Goal: Information Seeking & Learning: Learn about a topic

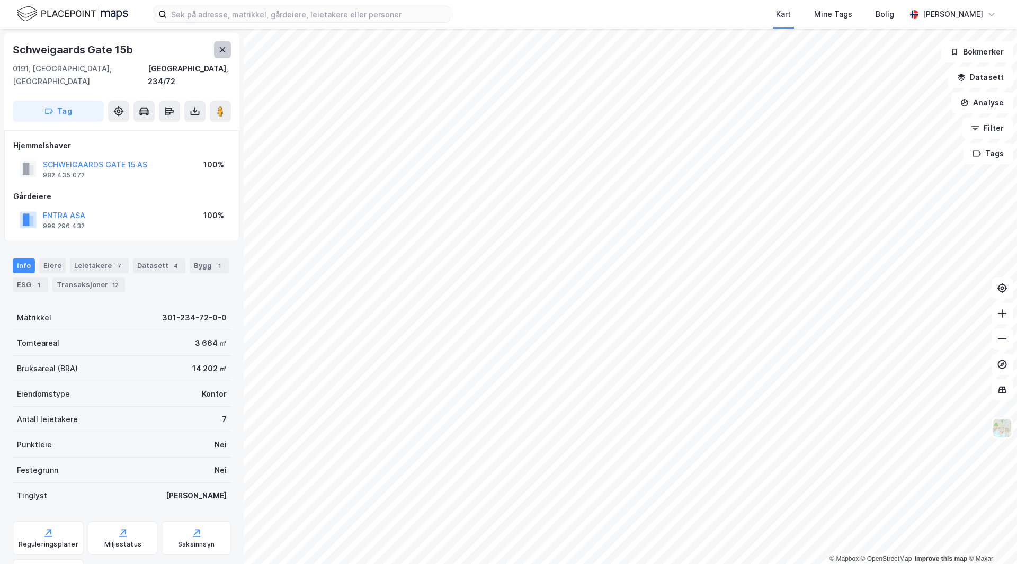
click at [227, 44] on button at bounding box center [222, 49] width 17 height 17
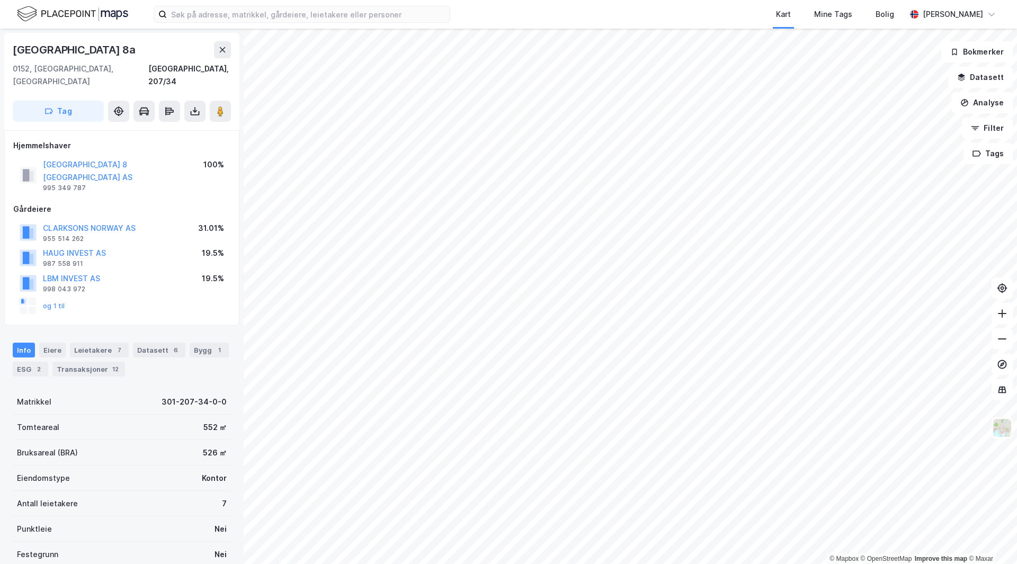
click at [56, 298] on div "og 1 til" at bounding box center [43, 306] width 46 height 17
click at [0, 0] on button "og 1 til" at bounding box center [0, 0] width 0 height 0
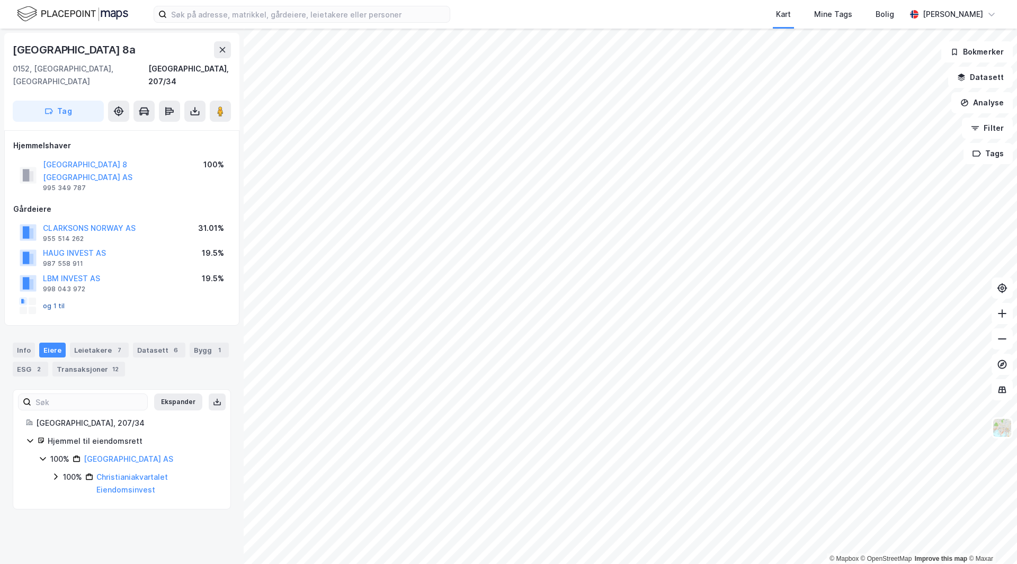
click at [0, 0] on button "og 1 til" at bounding box center [0, 0] width 0 height 0
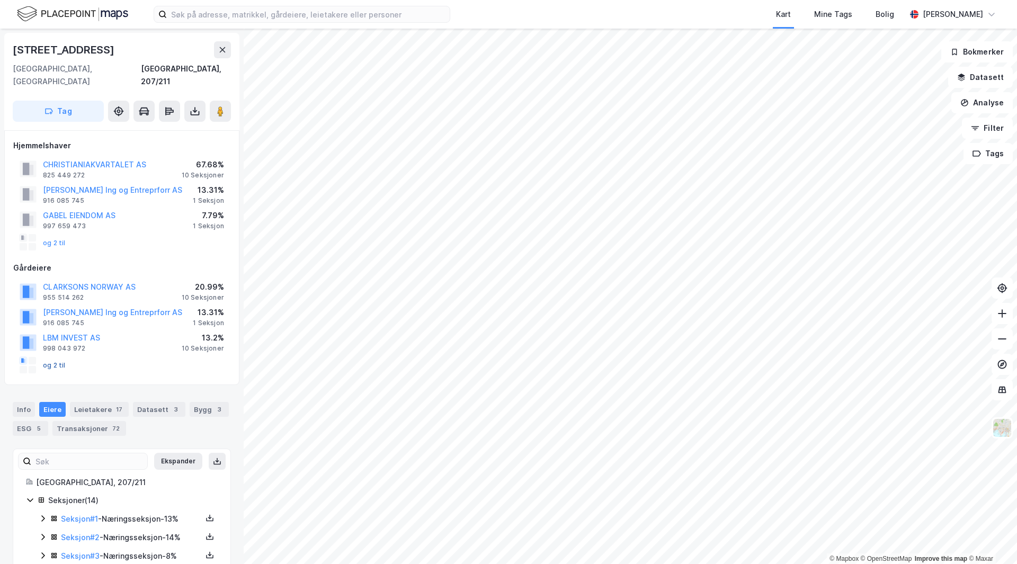
click at [0, 0] on button "og 2 til" at bounding box center [0, 0] width 0 height 0
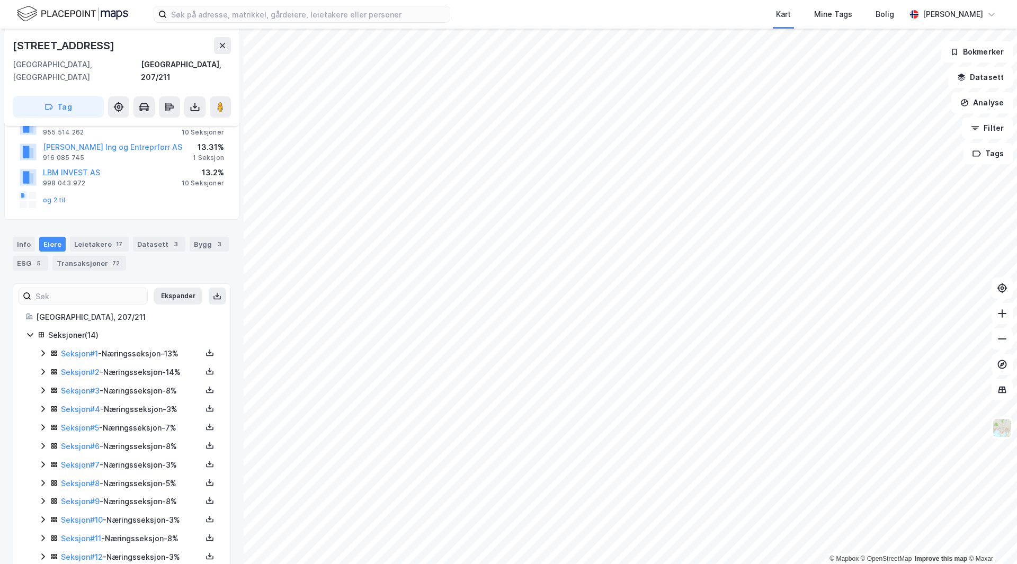
scroll to position [110, 0]
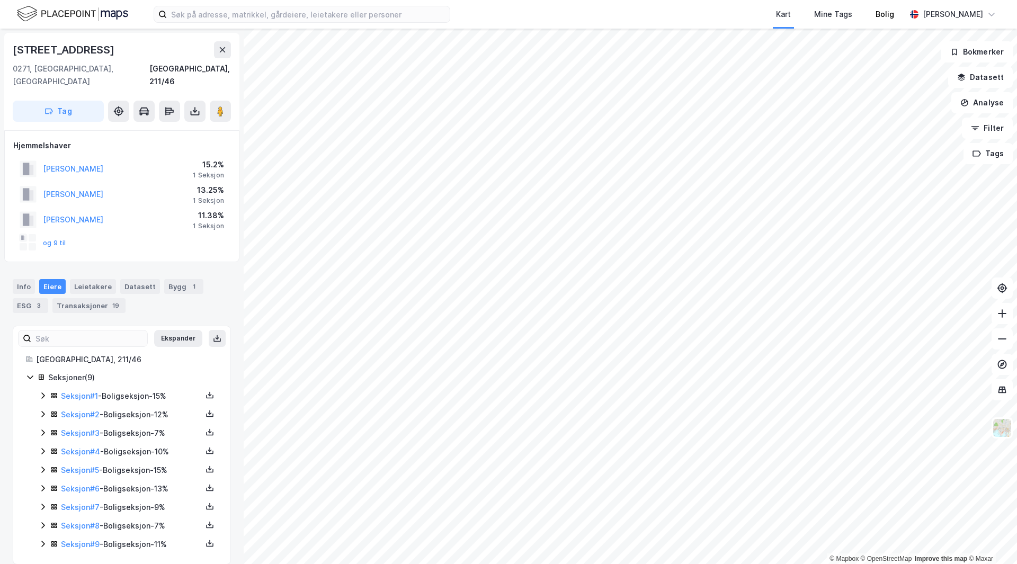
scroll to position [1, 0]
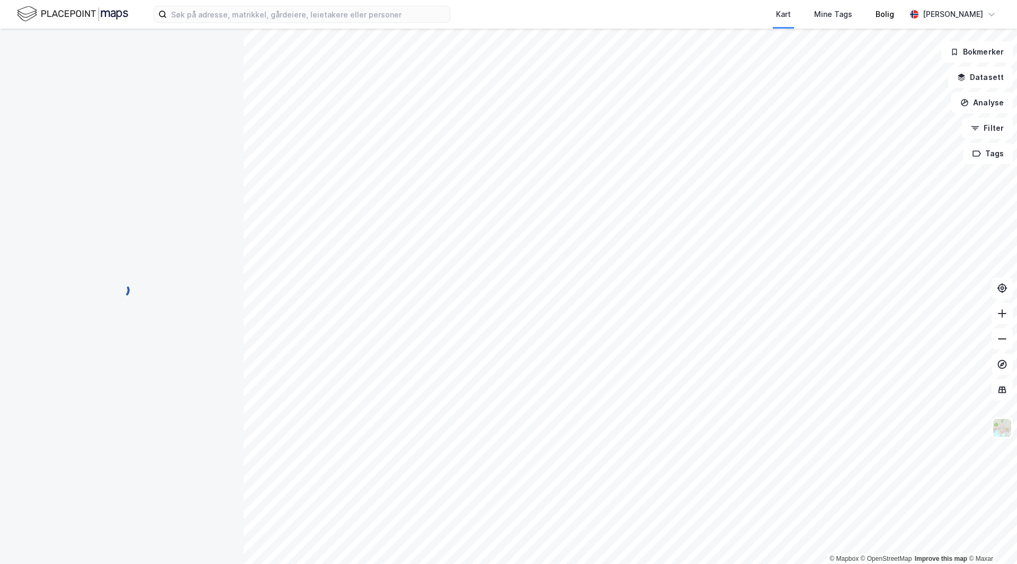
scroll to position [1, 0]
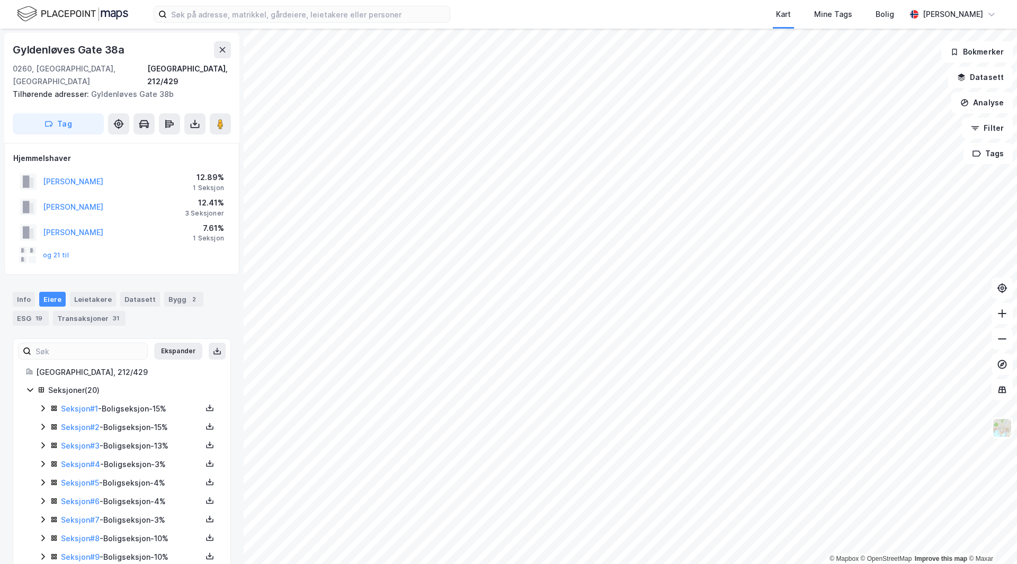
scroll to position [1, 0]
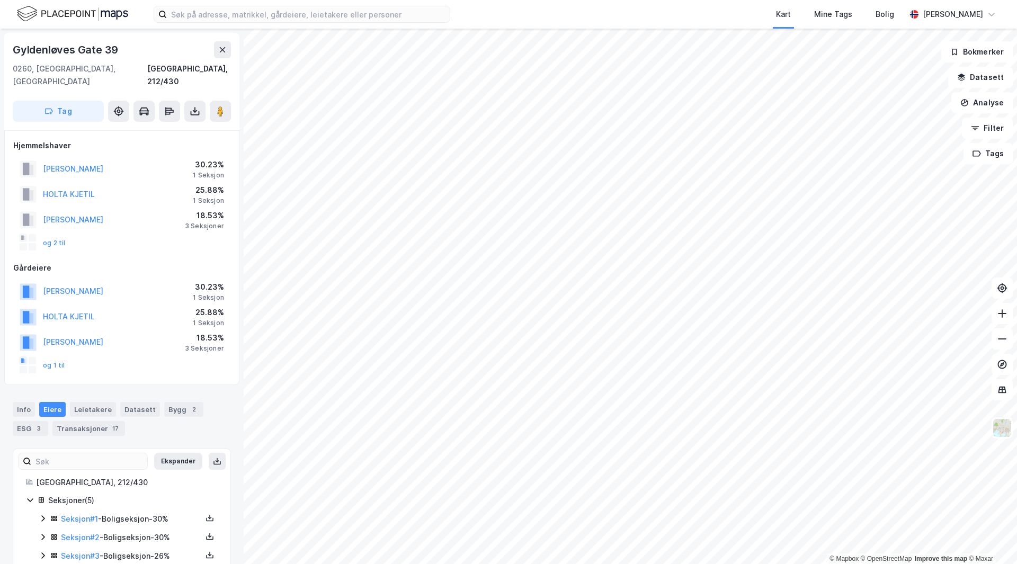
scroll to position [1, 0]
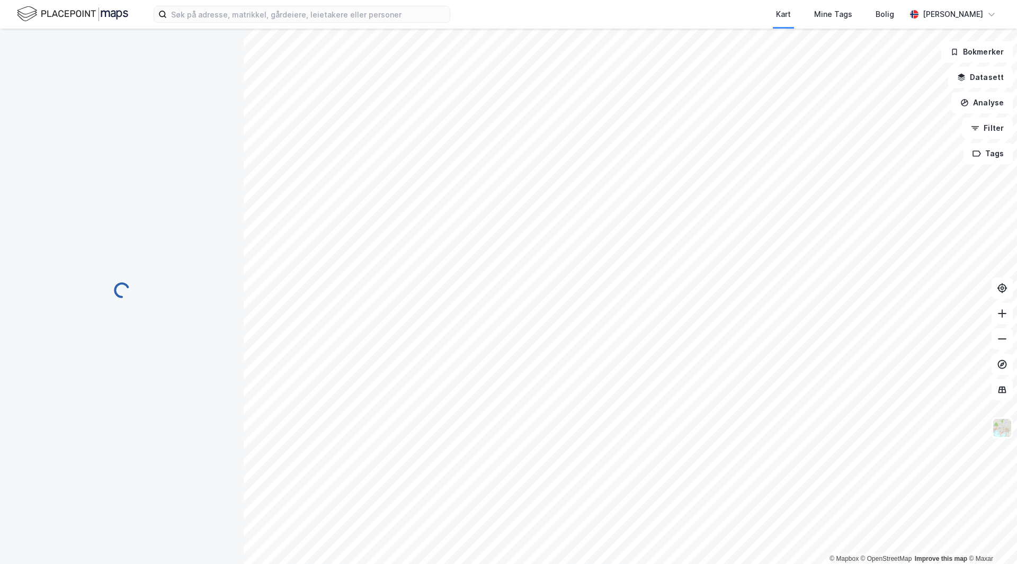
scroll to position [1, 0]
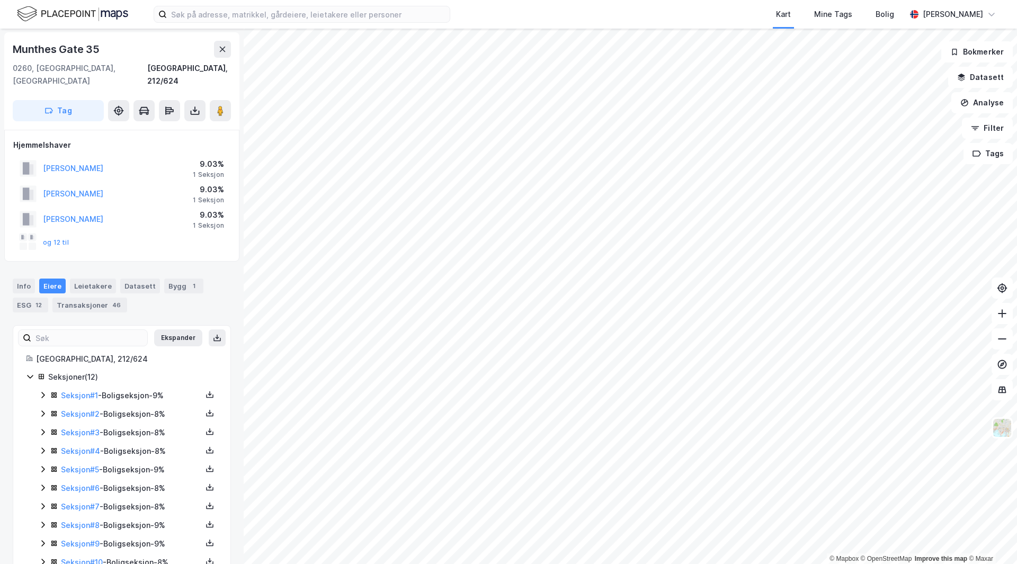
scroll to position [1, 0]
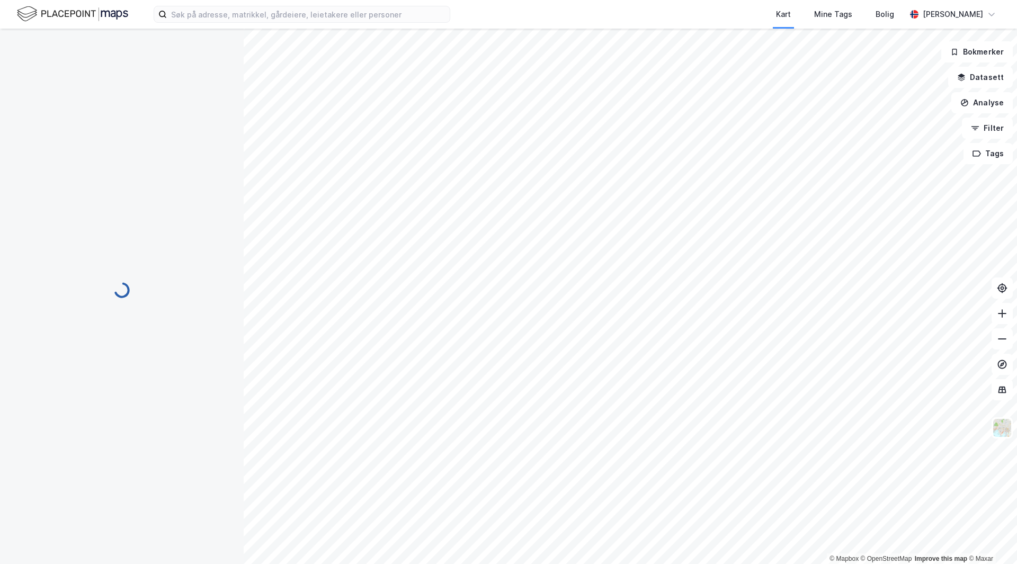
scroll to position [1, 0]
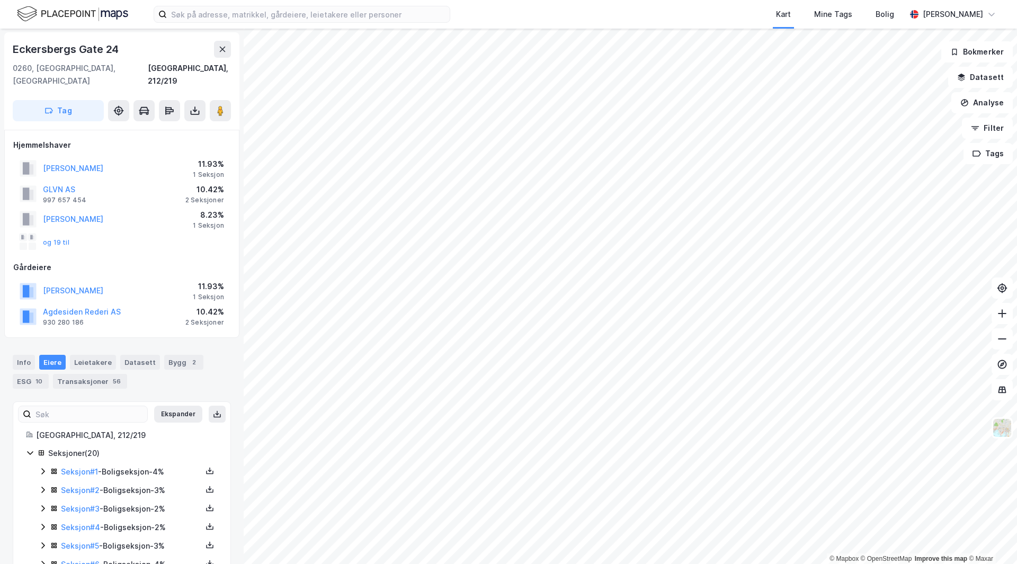
click at [731, 8] on div "Kart Mine Tags Bolig [PERSON_NAME] © Mapbox © OpenStreetMap Improve this map © …" at bounding box center [508, 282] width 1017 height 564
click at [548, 10] on div "Kart Mine Tags Bolig [PERSON_NAME] © Mapbox © OpenStreetMap Improve this map © …" at bounding box center [508, 282] width 1017 height 564
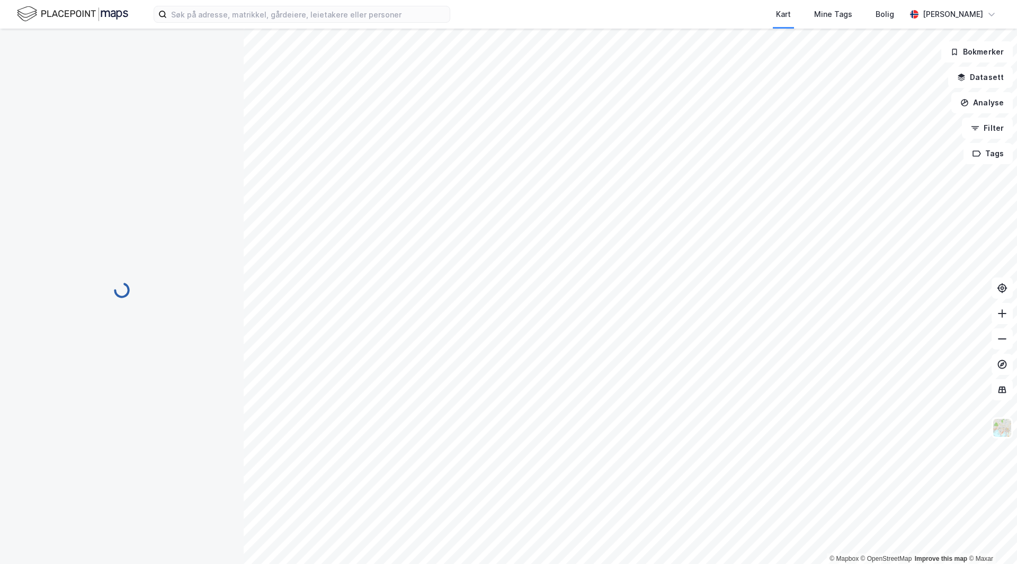
scroll to position [1, 0]
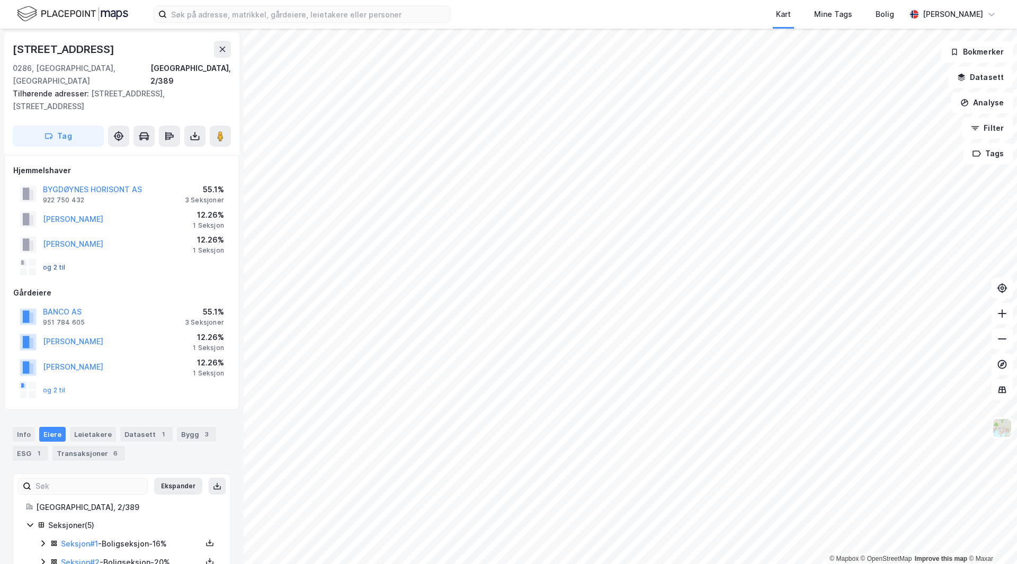
click at [0, 0] on button "og 2 til" at bounding box center [0, 0] width 0 height 0
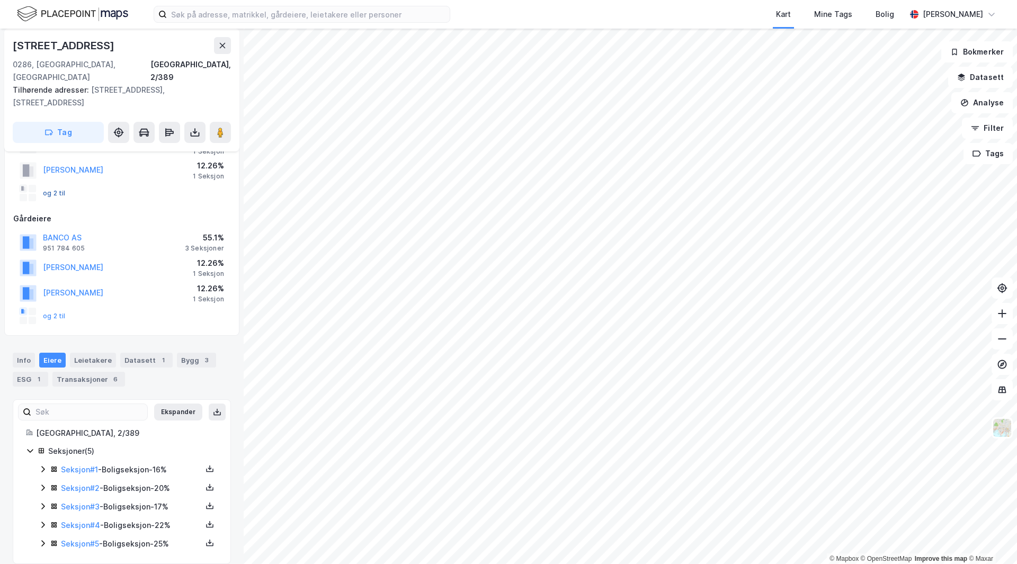
click at [0, 0] on button "og 2 til" at bounding box center [0, 0] width 0 height 0
click at [75, 465] on link "Seksjon # 1" at bounding box center [79, 469] width 37 height 9
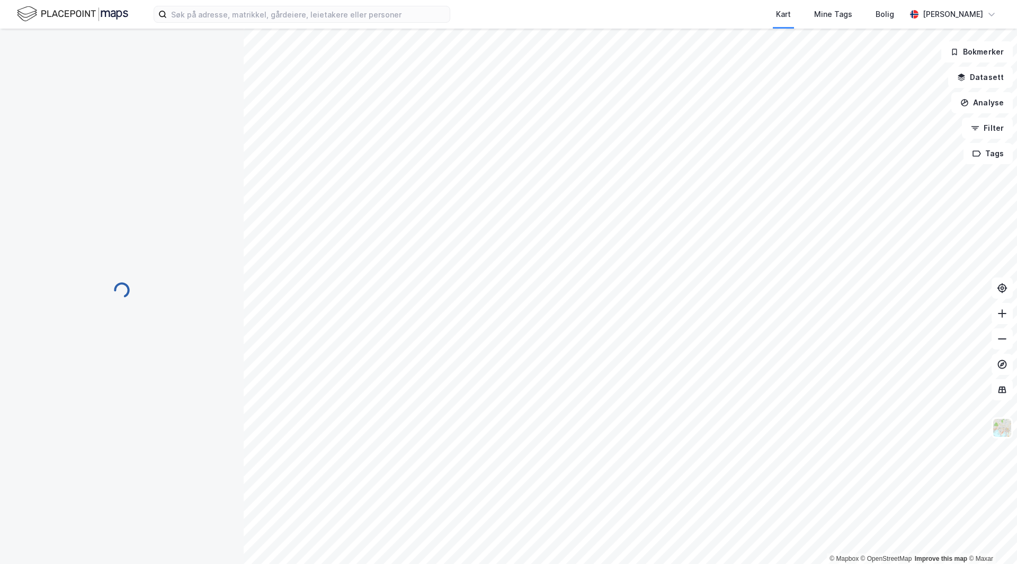
scroll to position [34, 0]
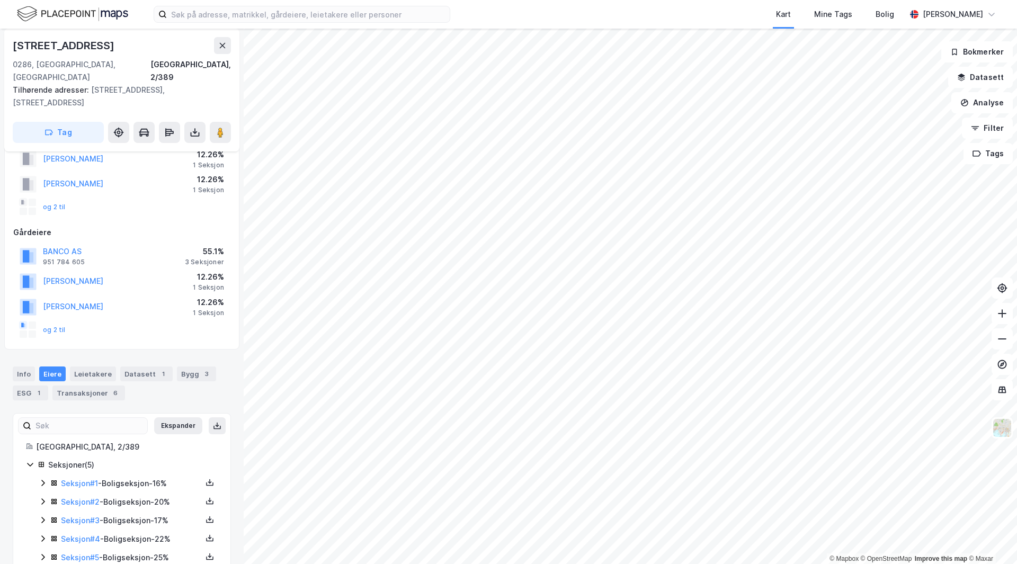
scroll to position [75, 0]
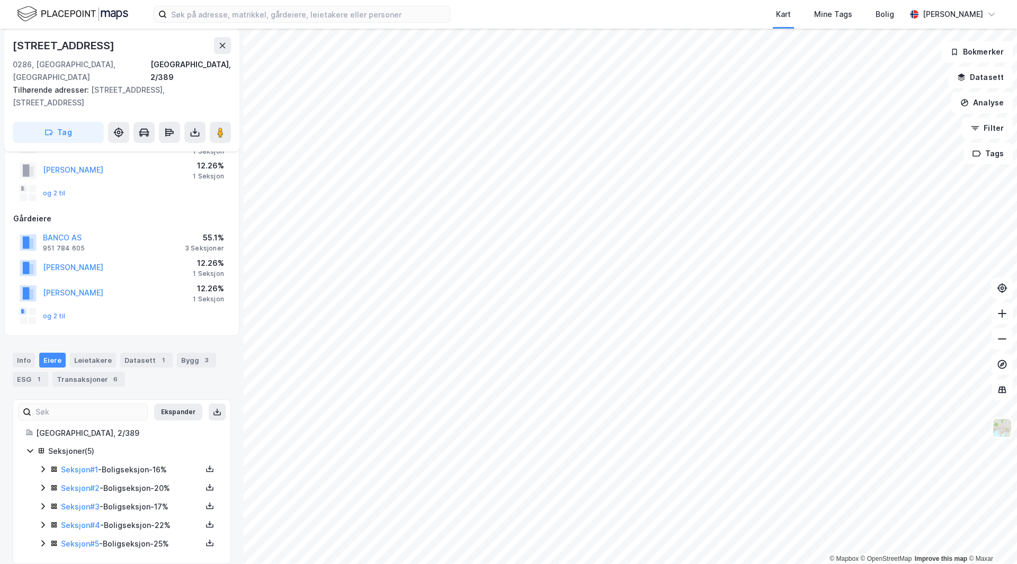
click at [42, 465] on icon at bounding box center [43, 469] width 8 height 8
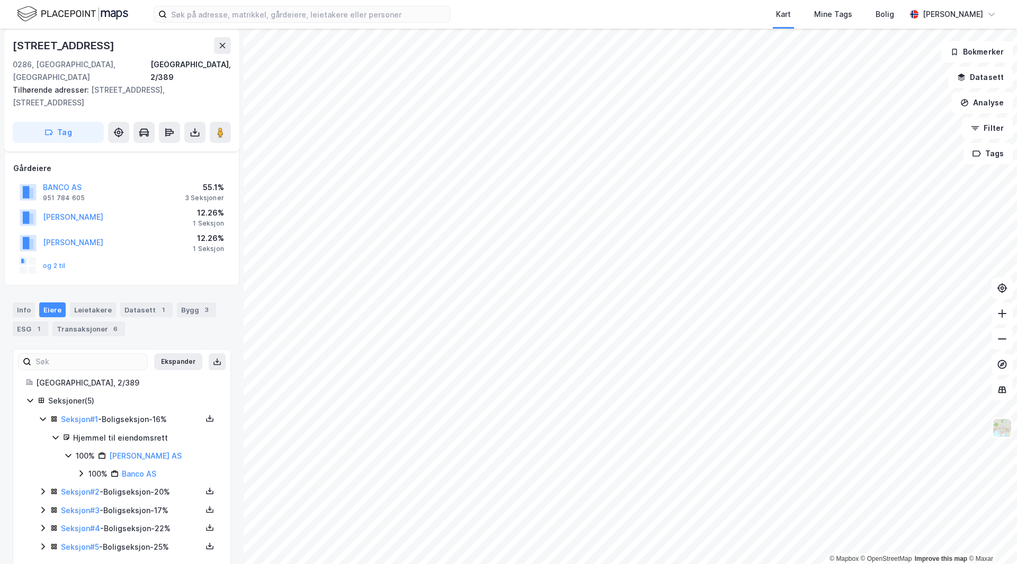
scroll to position [128, 0]
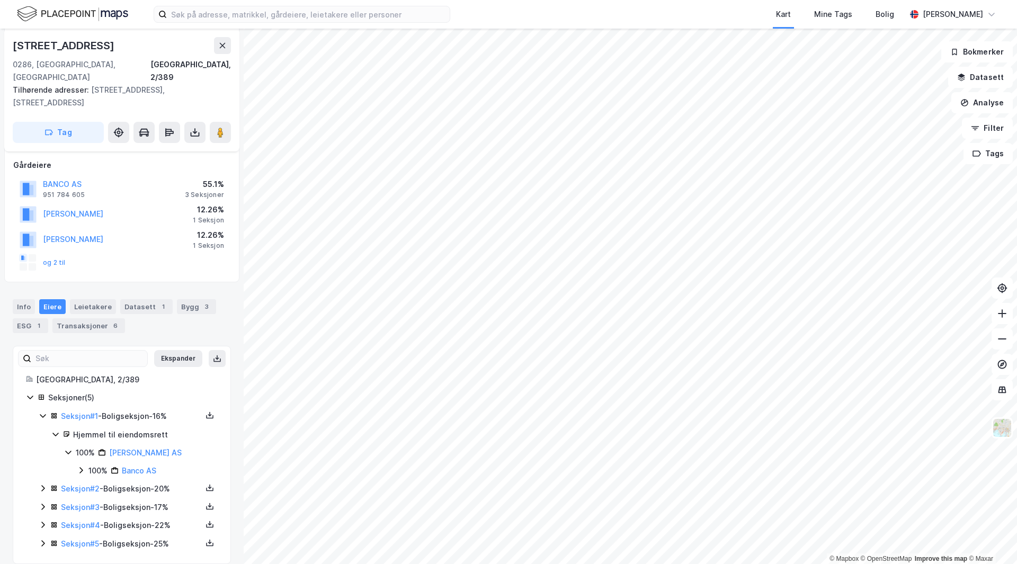
click at [41, 484] on icon at bounding box center [43, 488] width 8 height 8
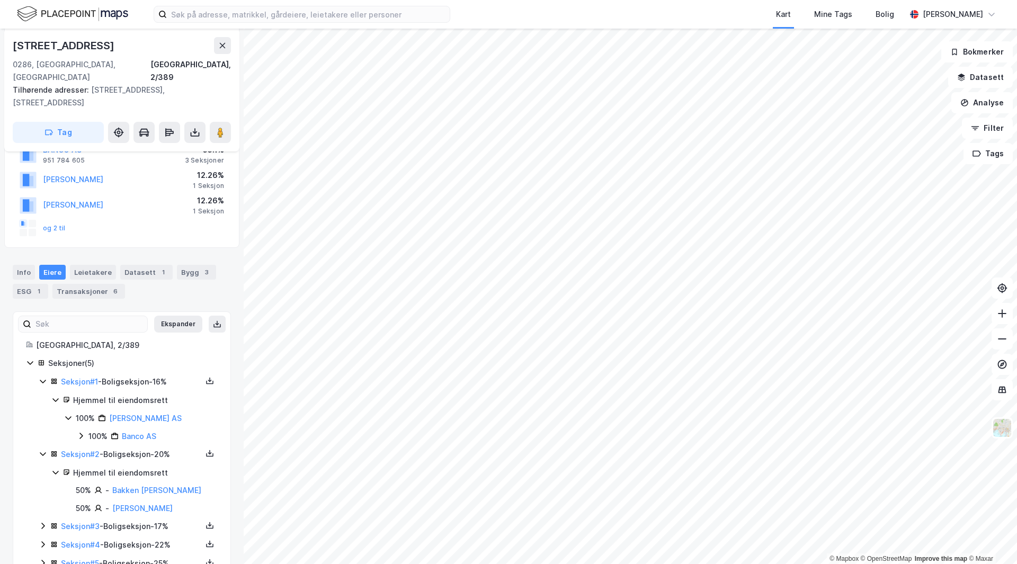
scroll to position [181, 0]
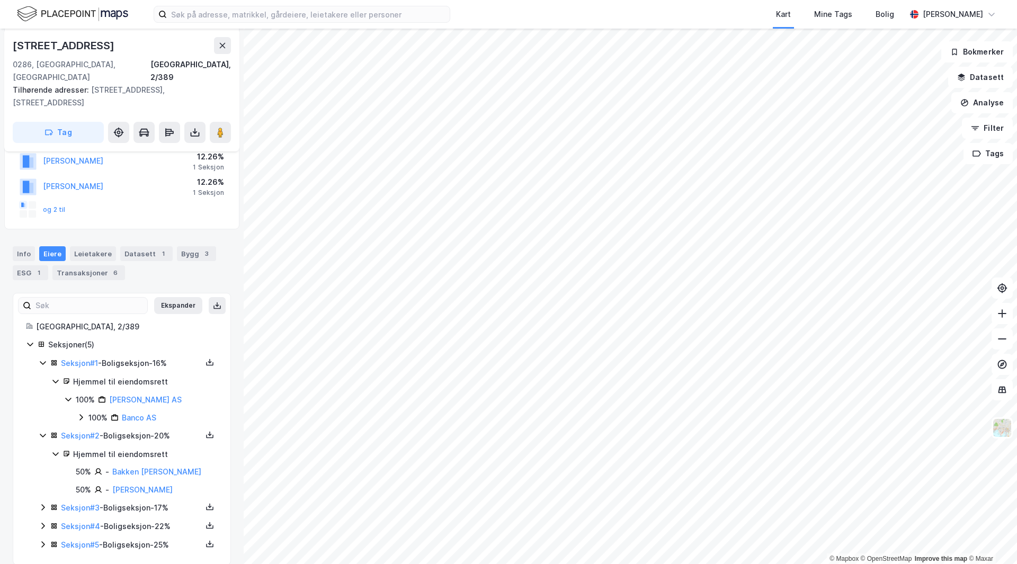
click at [41, 503] on icon at bounding box center [43, 507] width 8 height 8
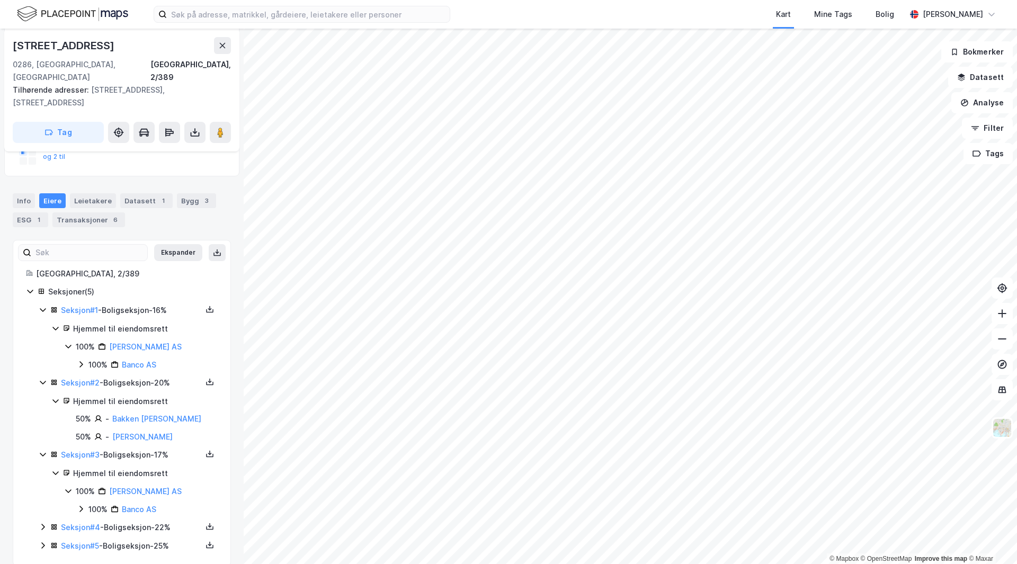
scroll to position [236, 0]
click at [44, 520] on icon at bounding box center [43, 524] width 8 height 8
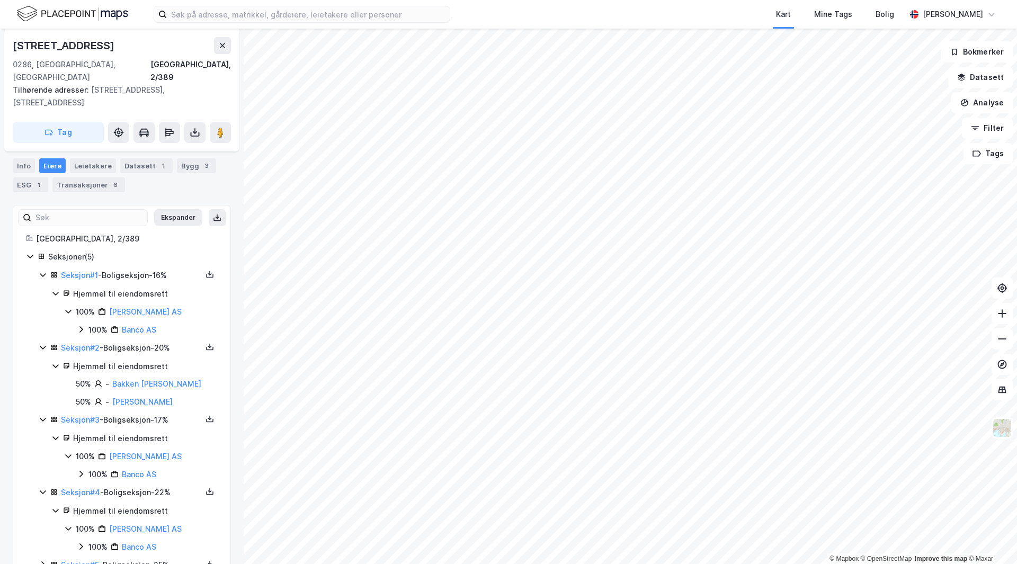
scroll to position [290, 0]
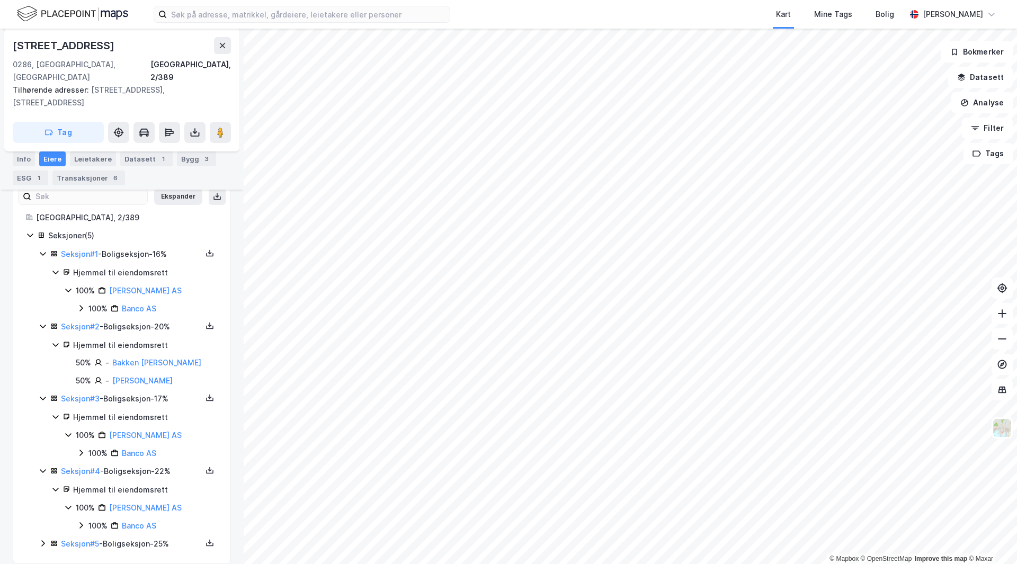
click at [45, 539] on icon at bounding box center [43, 543] width 8 height 8
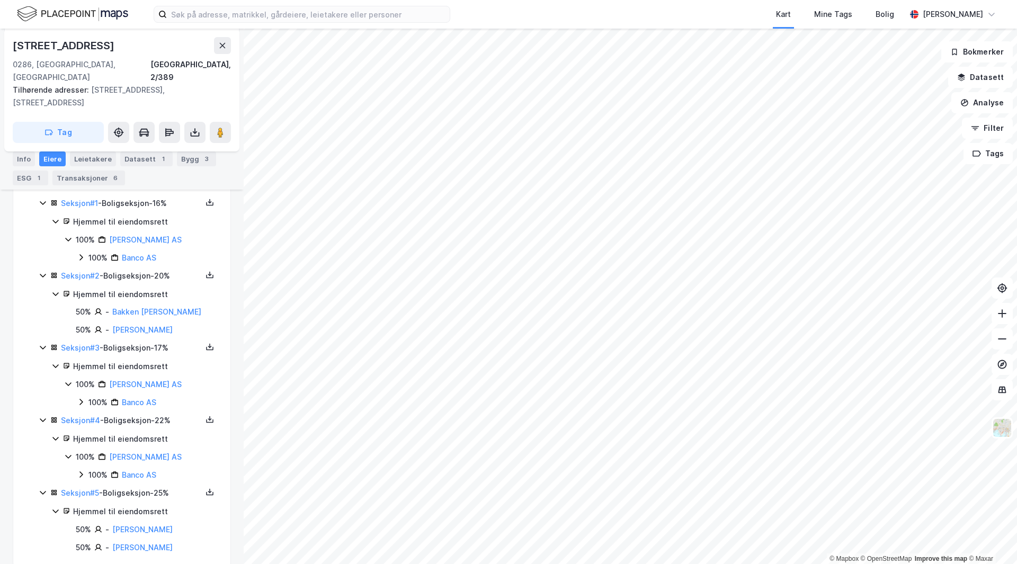
scroll to position [344, 0]
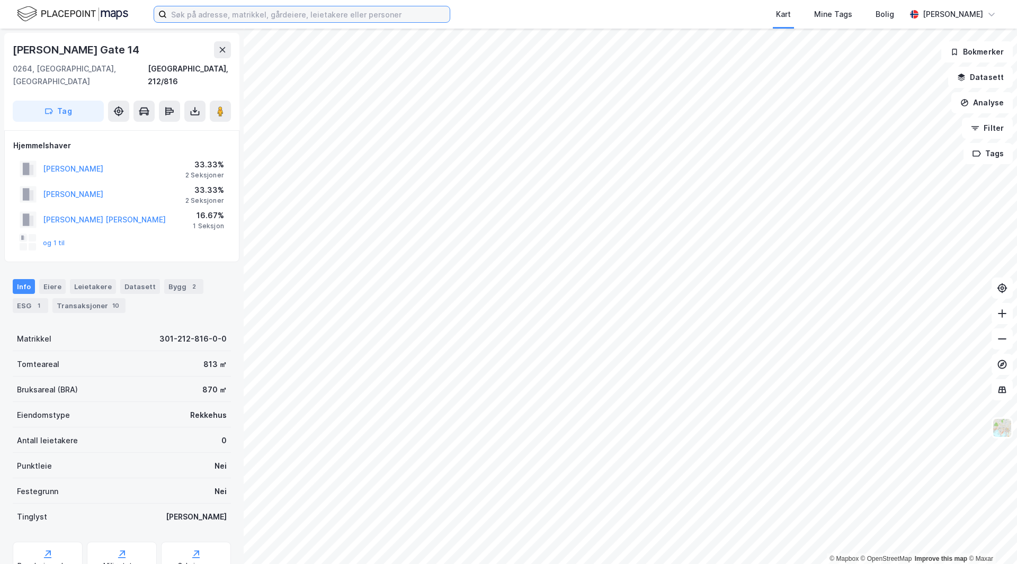
click at [308, 17] on input at bounding box center [308, 14] width 283 height 16
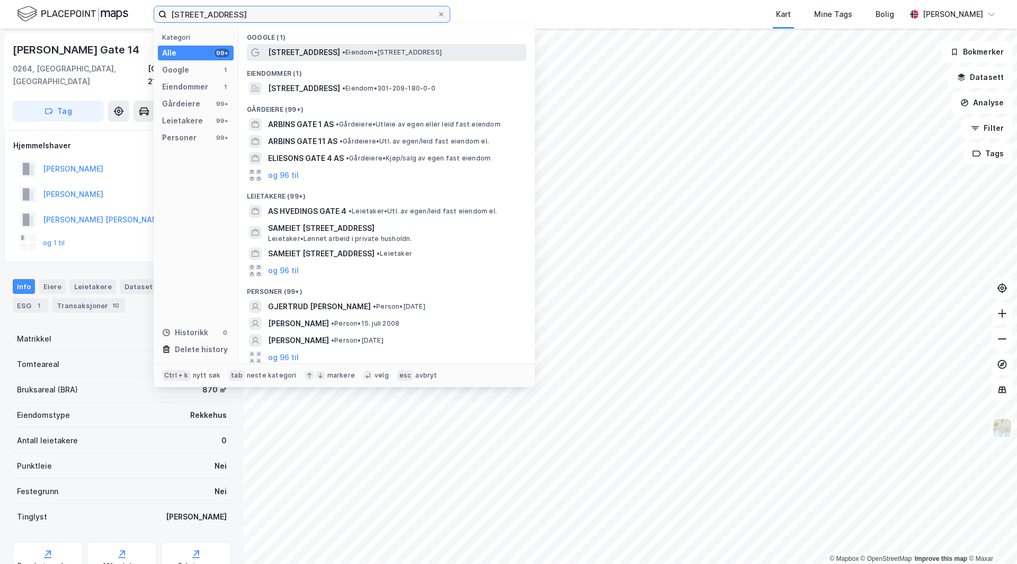
type input "arbins gate 4"
click at [306, 55] on span "Arbins gate 4" at bounding box center [304, 52] width 72 height 13
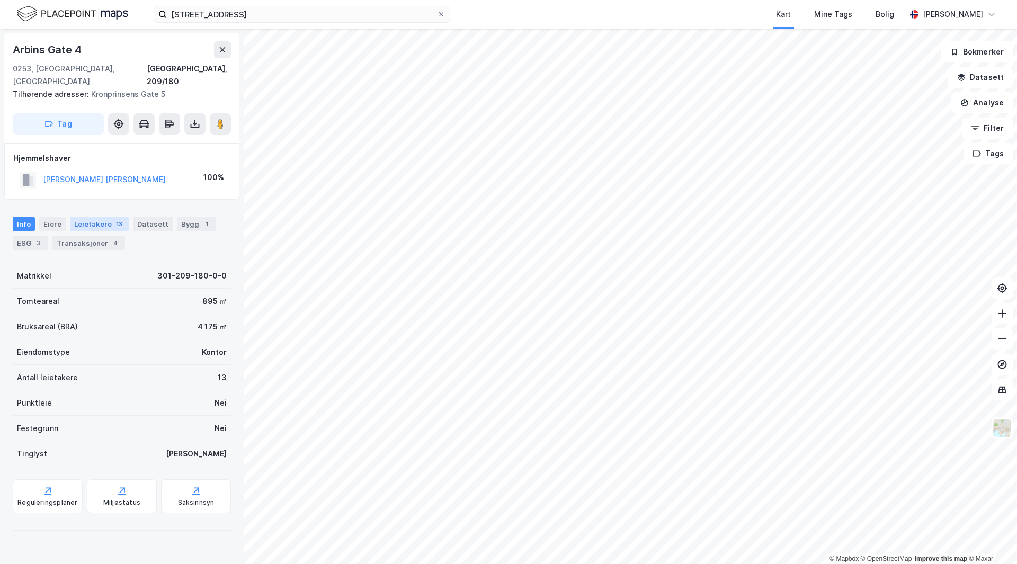
click at [98, 217] on div "Leietakere 13" at bounding box center [99, 224] width 59 height 15
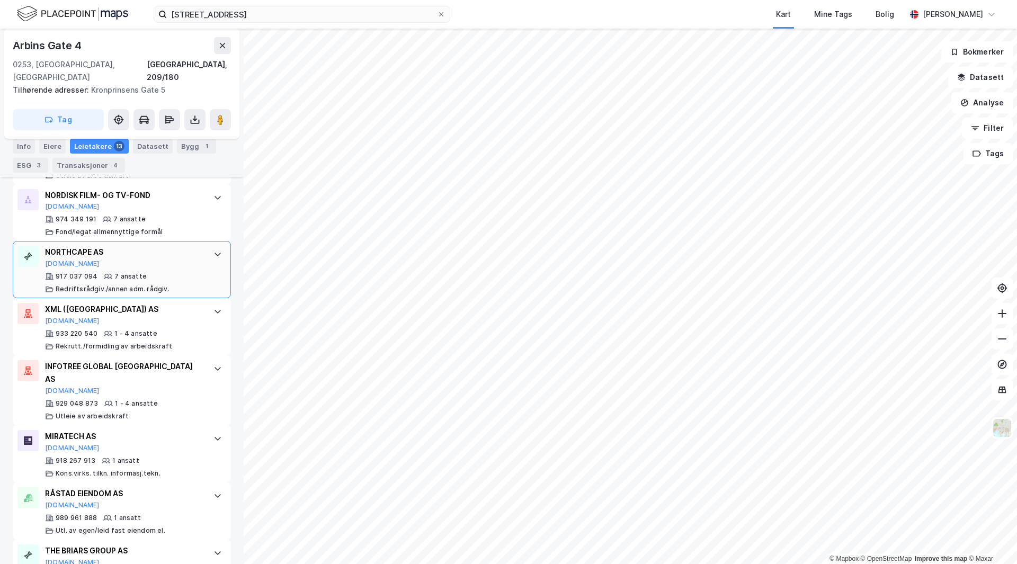
scroll to position [647, 0]
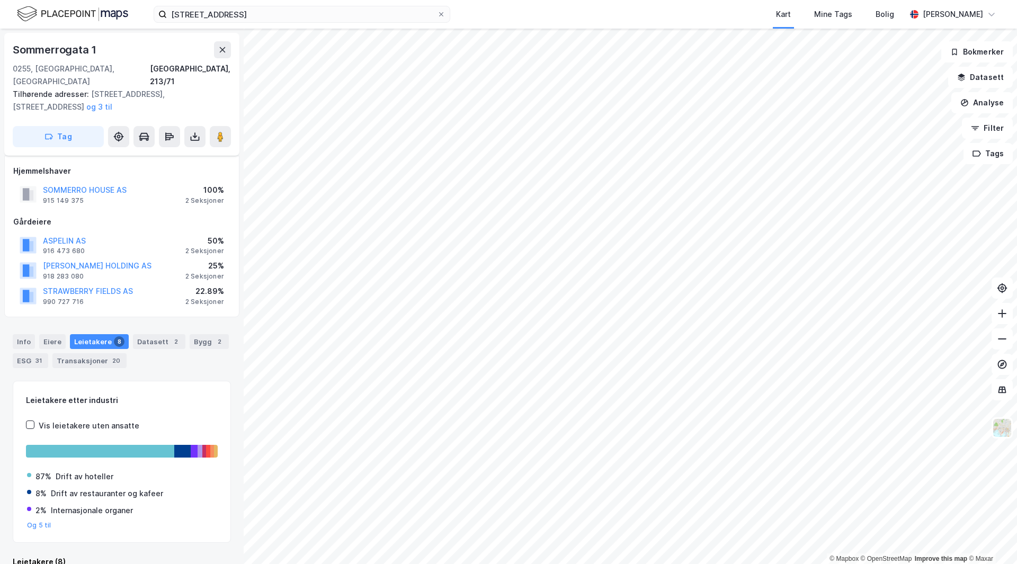
scroll to position [8, 0]
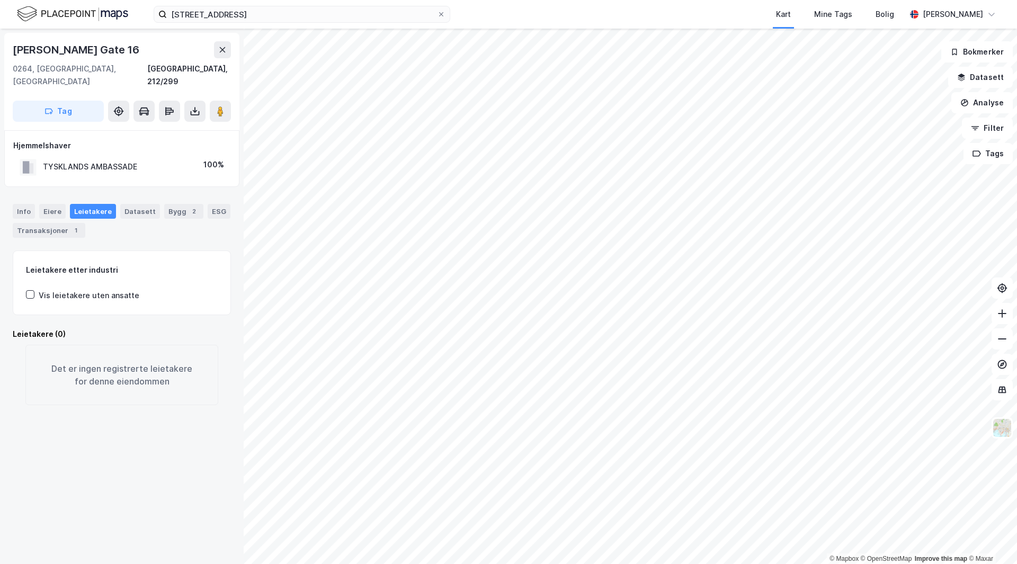
scroll to position [2, 0]
